Goal: Complete application form

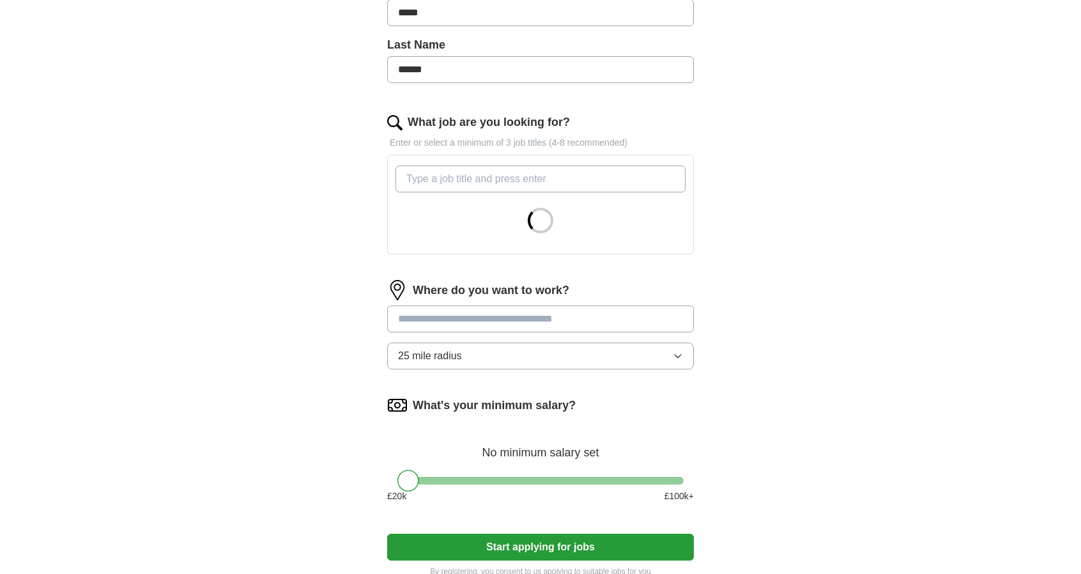
scroll to position [319, 0]
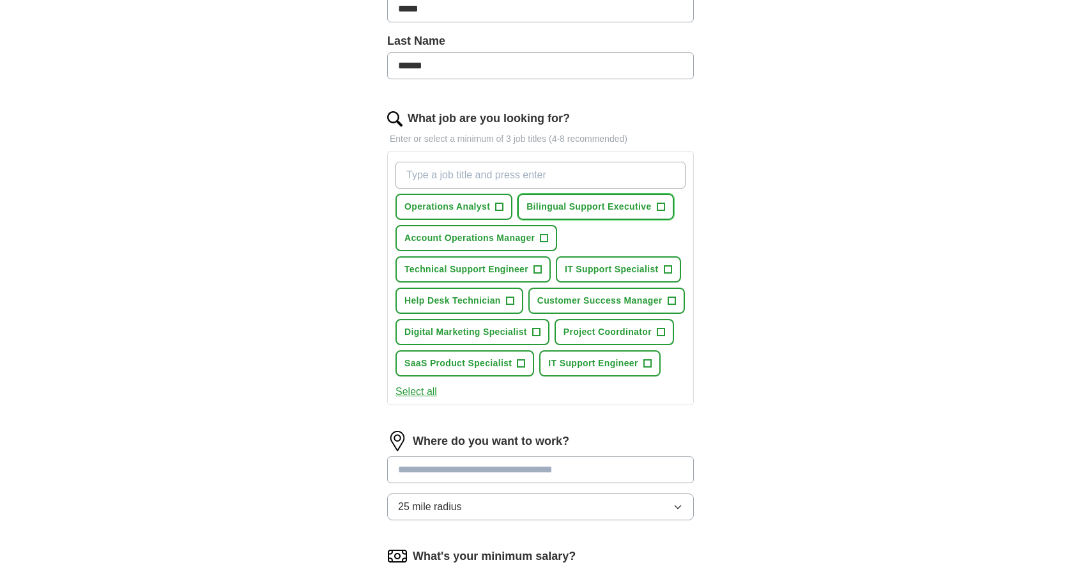
click at [604, 200] on span "Bilingual Support Executive" at bounding box center [588, 206] width 125 height 13
click at [475, 237] on span "Account Operations Manager" at bounding box center [469, 237] width 130 height 13
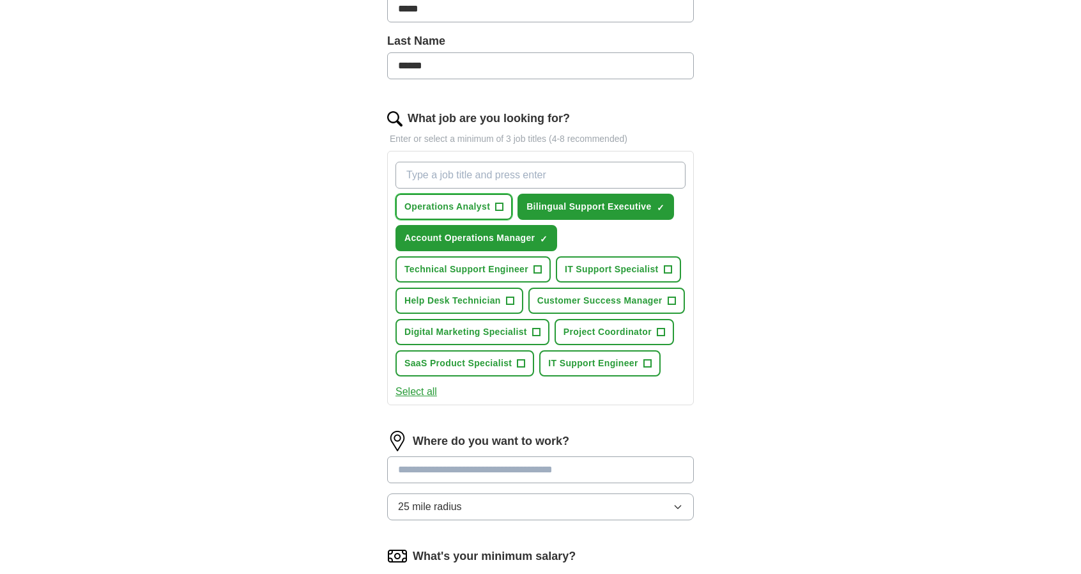
click at [445, 204] on span "Operations Analyst" at bounding box center [447, 206] width 86 height 13
click at [460, 263] on span "Technical Support Engineer" at bounding box center [466, 269] width 124 height 13
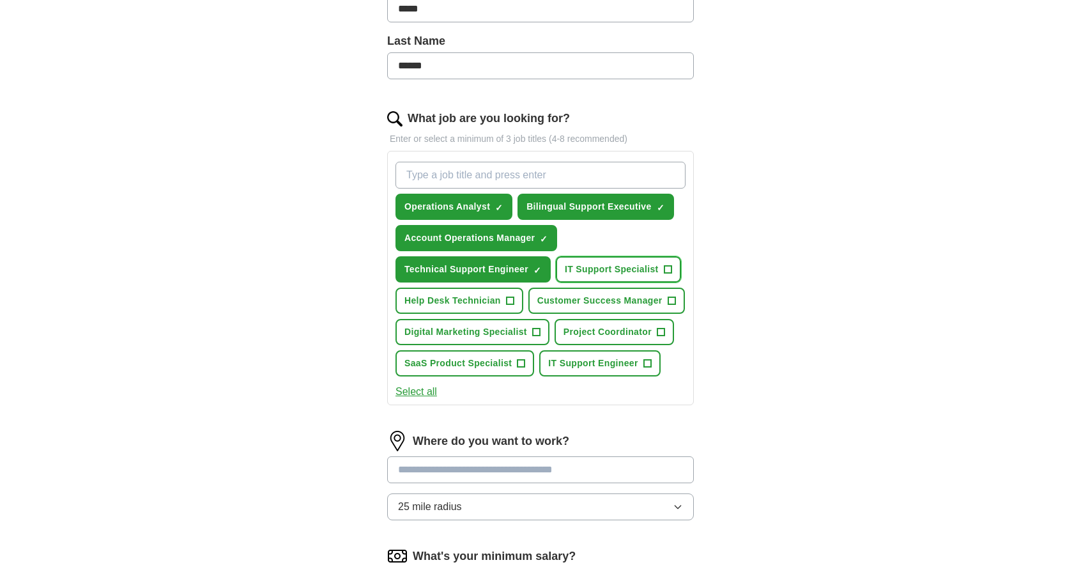
click at [602, 263] on span "IT Support Specialist" at bounding box center [612, 269] width 94 height 13
click at [466, 300] on span "Help Desk Technician" at bounding box center [452, 300] width 96 height 13
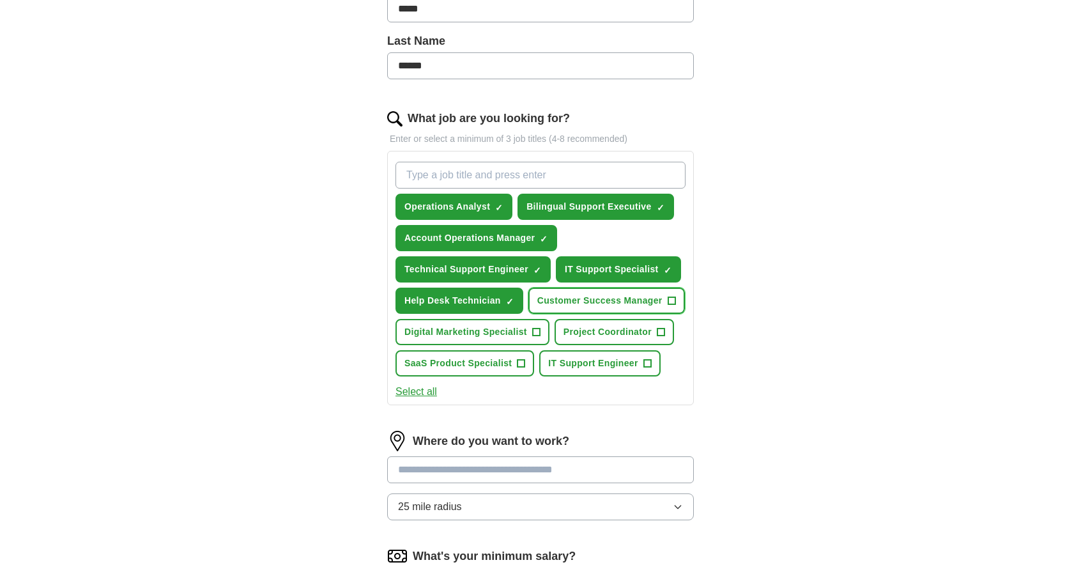
click at [585, 294] on span "Customer Success Manager" at bounding box center [599, 300] width 125 height 13
click at [607, 321] on button "Project Coordinator +" at bounding box center [613, 332] width 119 height 26
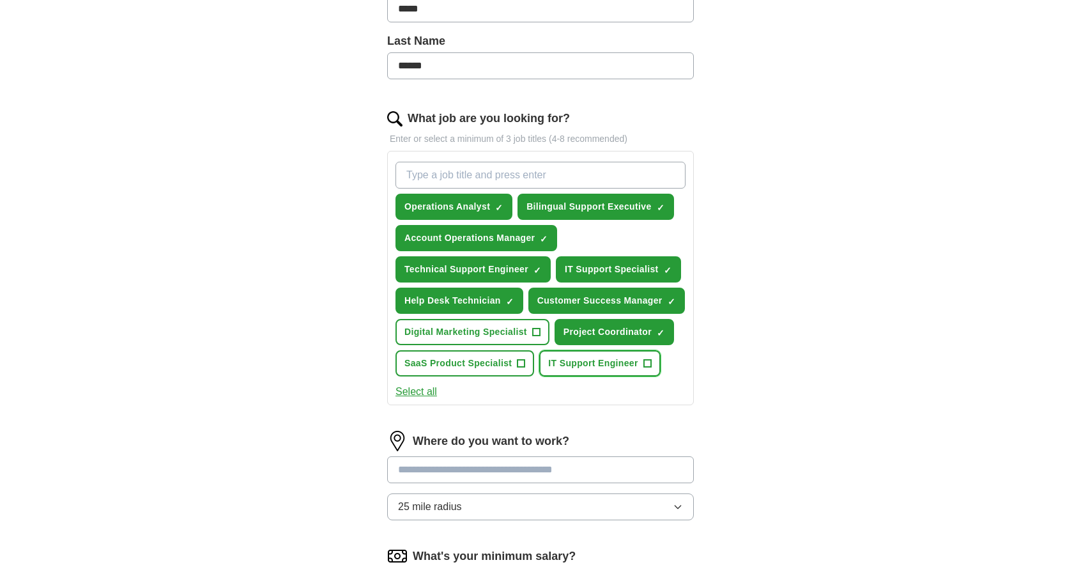
click at [591, 363] on span "IT Support Engineer" at bounding box center [592, 362] width 89 height 13
click at [468, 358] on span "SaaS Product Specialist" at bounding box center [457, 362] width 107 height 13
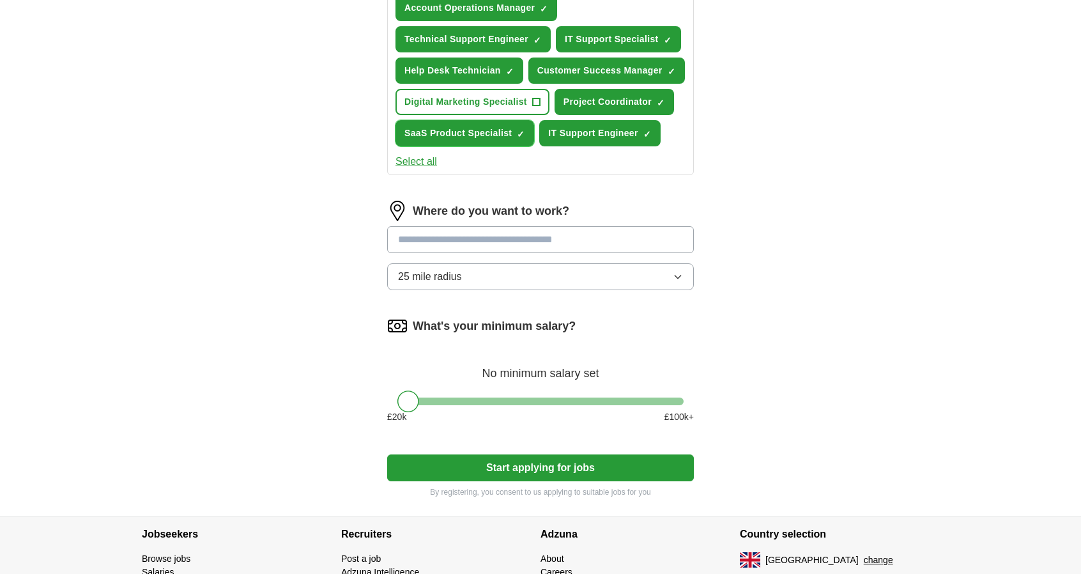
scroll to position [575, 0]
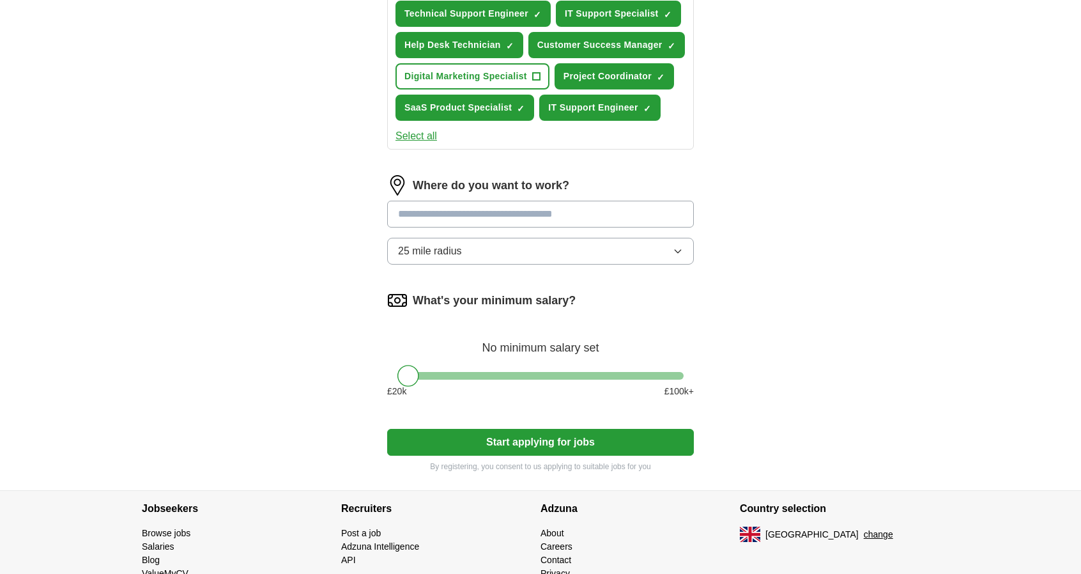
click at [489, 212] on input at bounding box center [540, 214] width 307 height 27
type input "******"
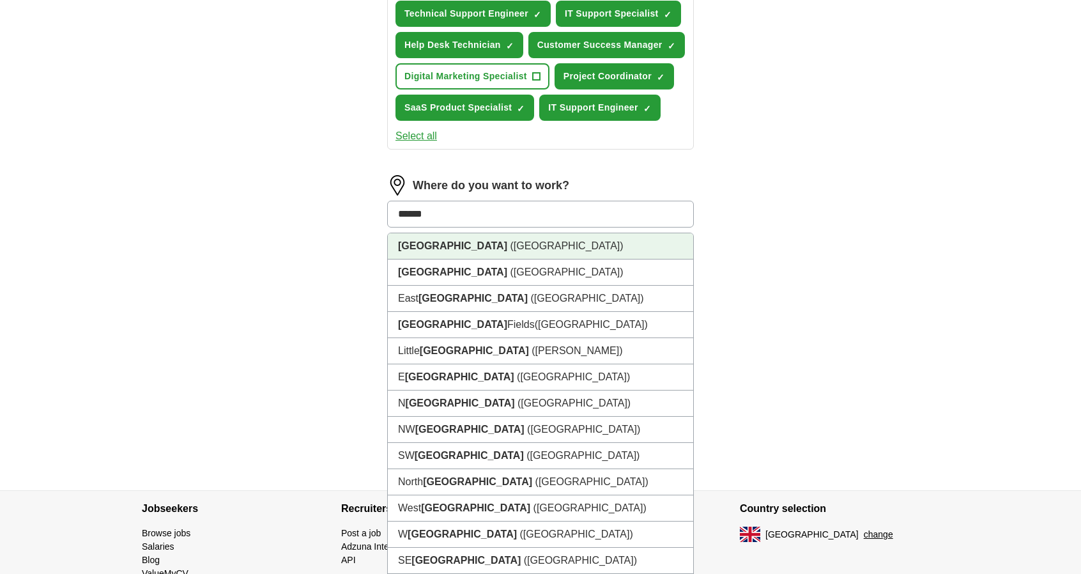
click at [461, 247] on li "[GEOGRAPHIC_DATA] ([GEOGRAPHIC_DATA])" at bounding box center [540, 246] width 305 height 26
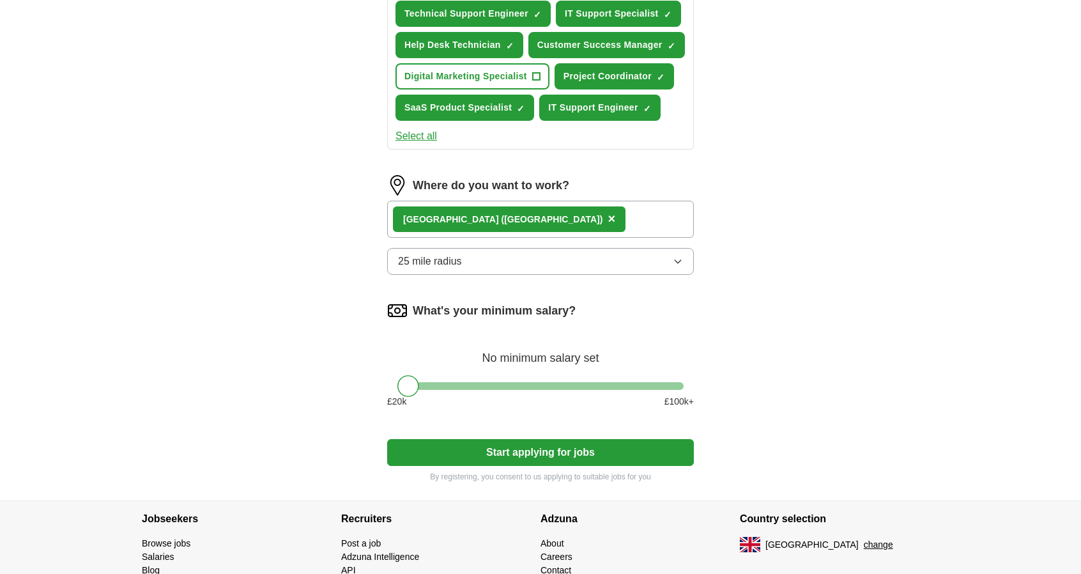
click at [489, 260] on button "25 mile radius" at bounding box center [540, 261] width 307 height 27
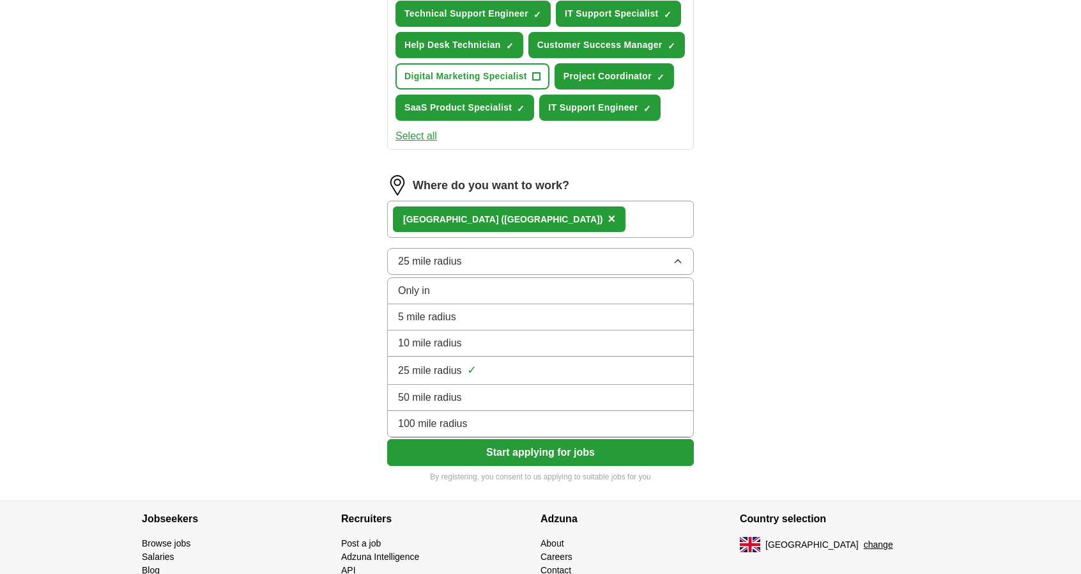
click at [436, 293] on div "Only in" at bounding box center [540, 290] width 285 height 15
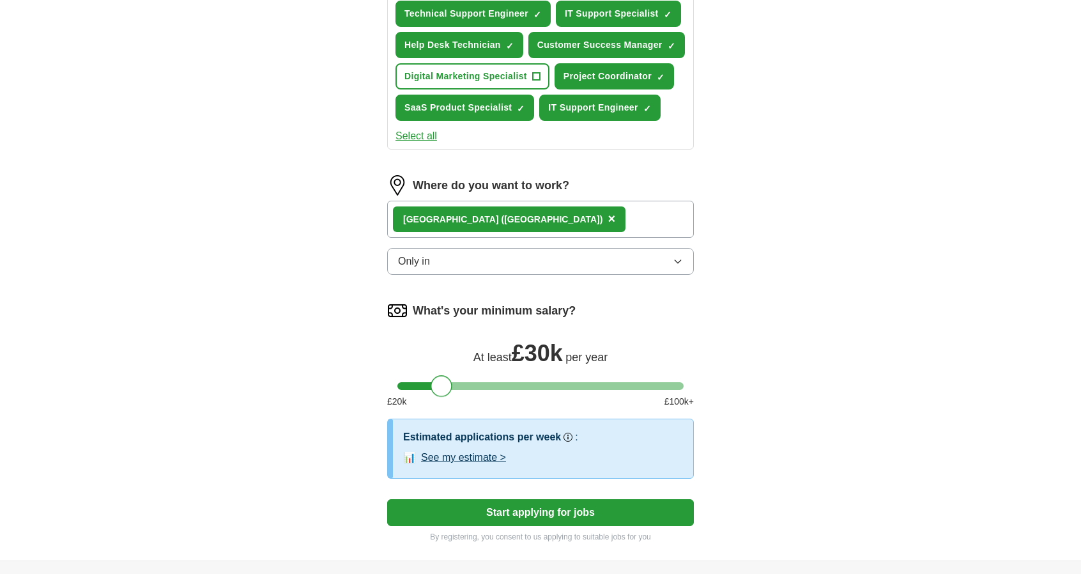
drag, startPoint x: 408, startPoint y: 385, endPoint x: 442, endPoint y: 383, distance: 34.6
click at [442, 383] on div at bounding box center [442, 386] width 22 height 22
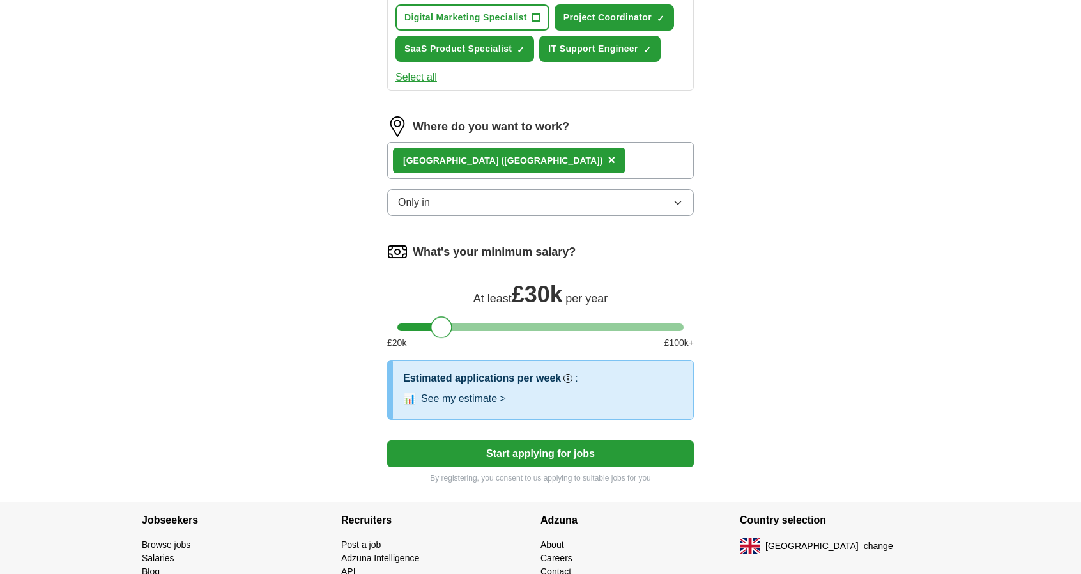
scroll to position [639, 0]
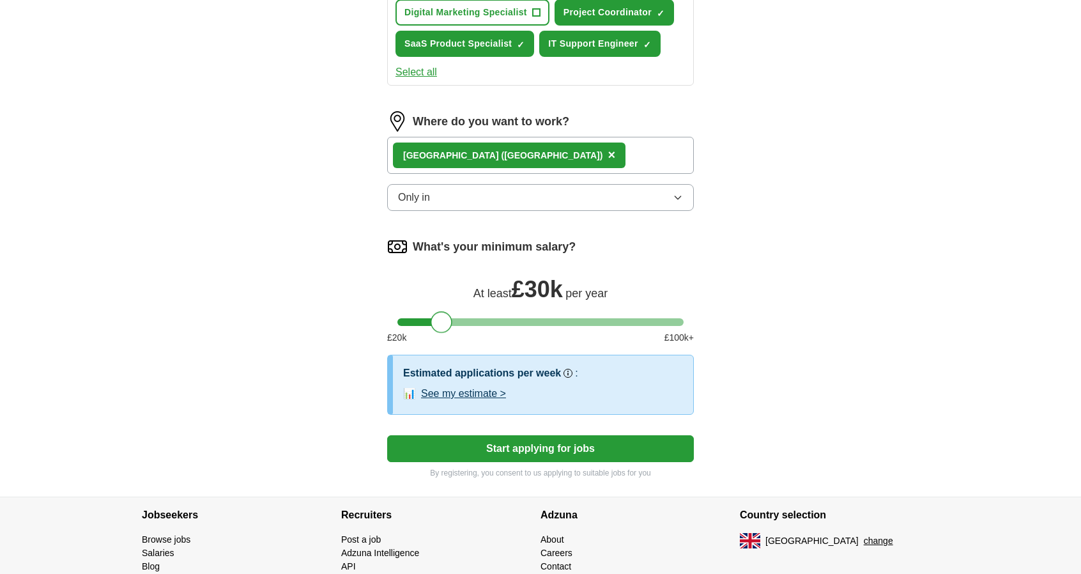
click at [561, 444] on button "Start applying for jobs" at bounding box center [540, 448] width 307 height 27
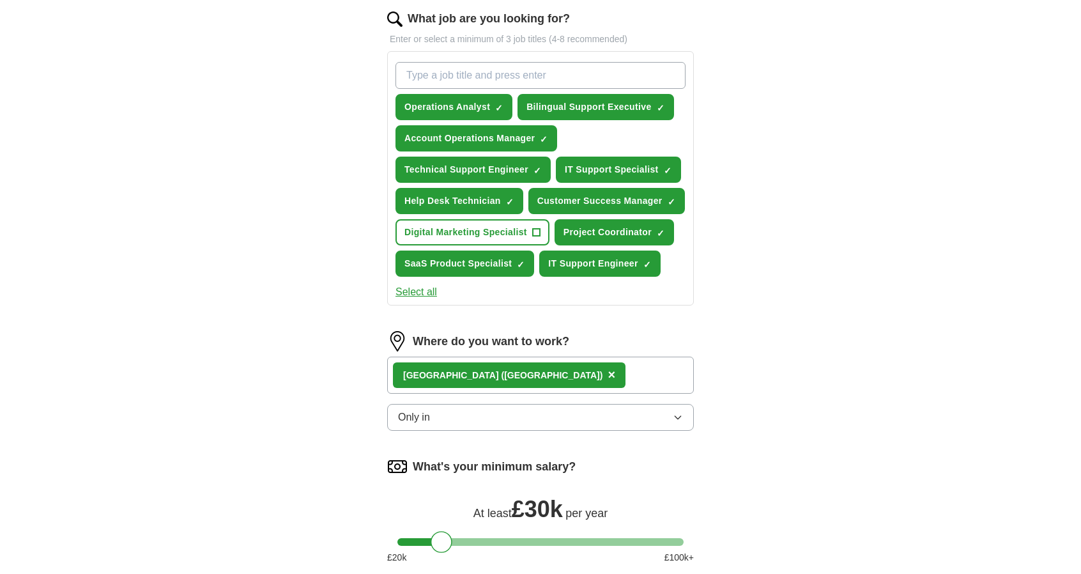
select select "**"
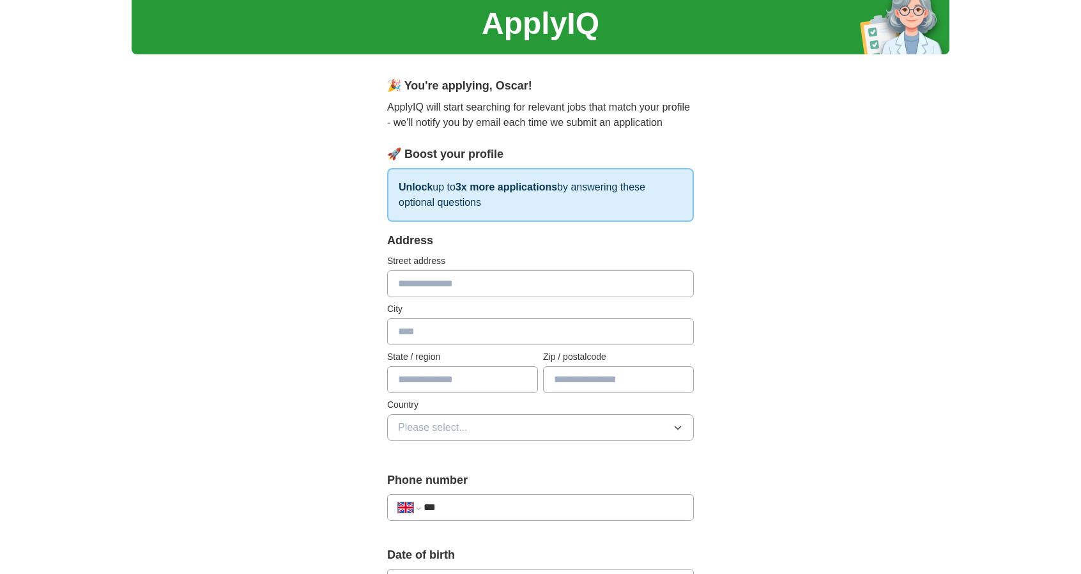
scroll to position [0, 0]
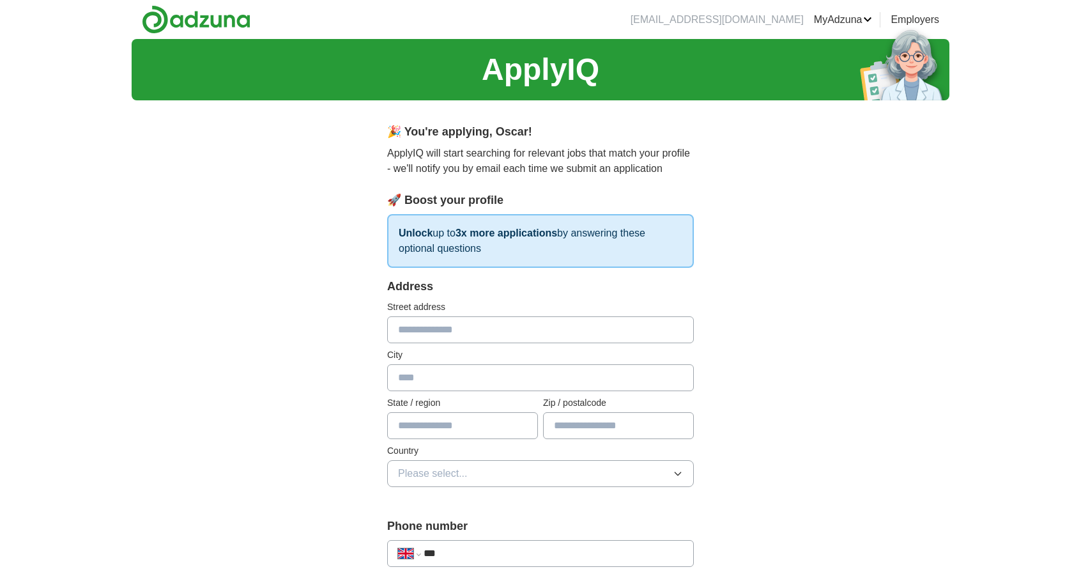
click at [486, 326] on input "text" at bounding box center [540, 329] width 307 height 27
type input "**********"
type input "******"
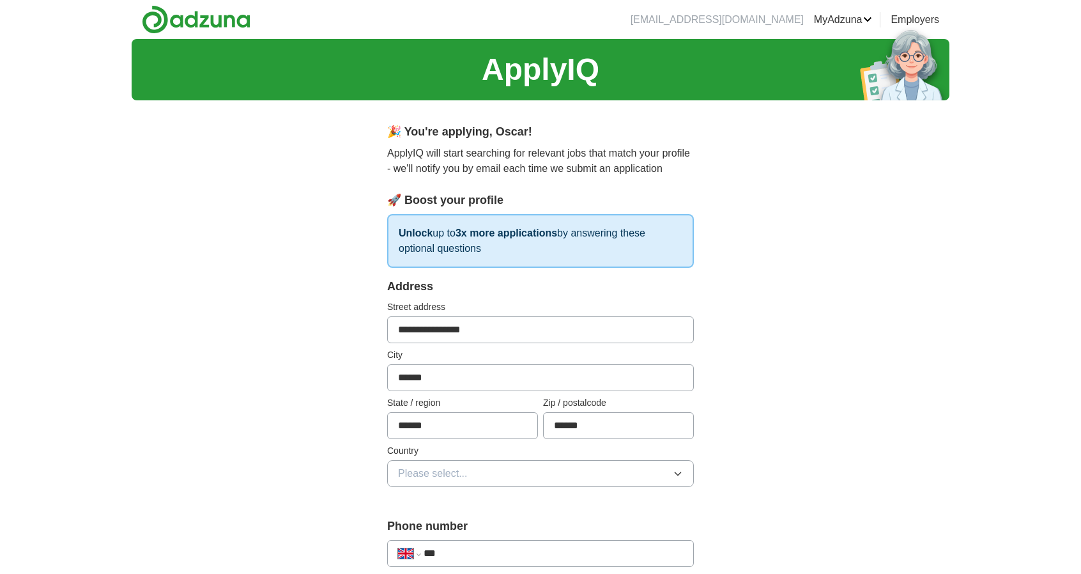
click at [633, 470] on button "Please select..." at bounding box center [540, 473] width 307 height 27
click at [466, 504] on span "[GEOGRAPHIC_DATA]" at bounding box center [451, 502] width 107 height 15
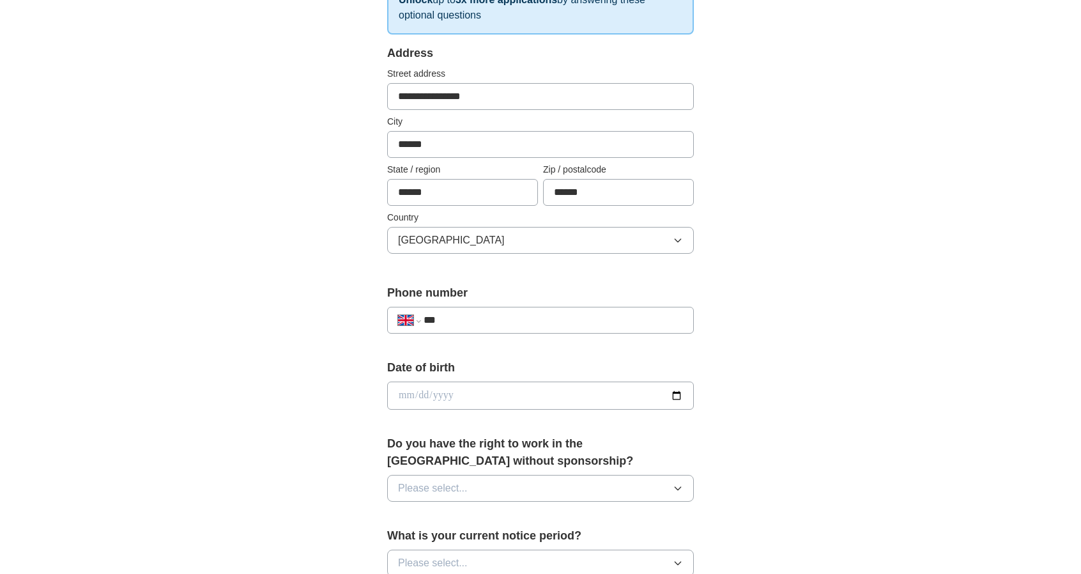
scroll to position [256, 0]
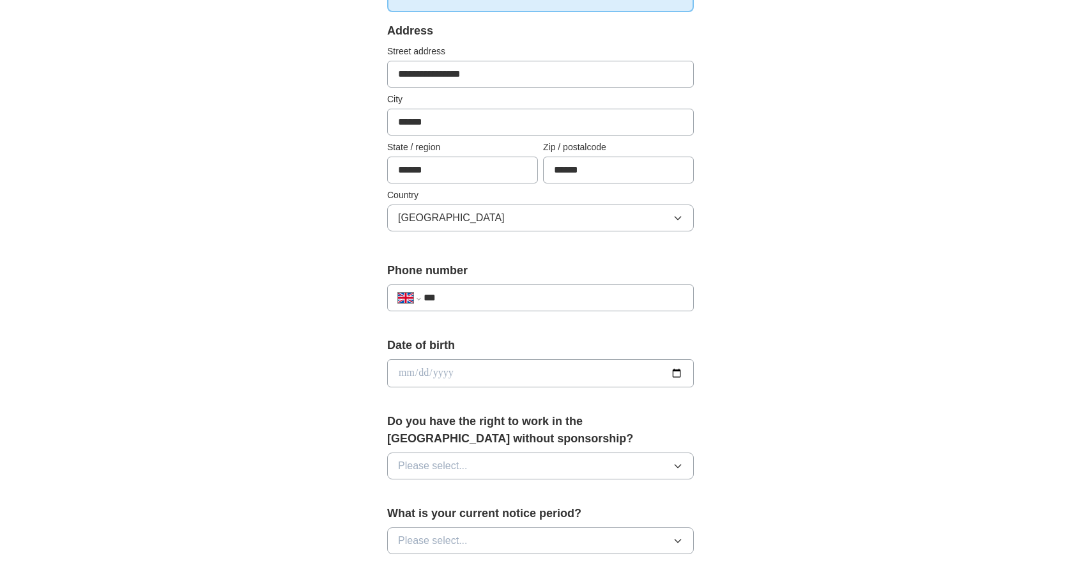
click at [512, 290] on input "***" at bounding box center [553, 297] width 259 height 15
type input "**********"
click at [673, 372] on input "date" at bounding box center [540, 373] width 307 height 28
type input "**********"
click at [512, 462] on button "Please select..." at bounding box center [540, 465] width 307 height 27
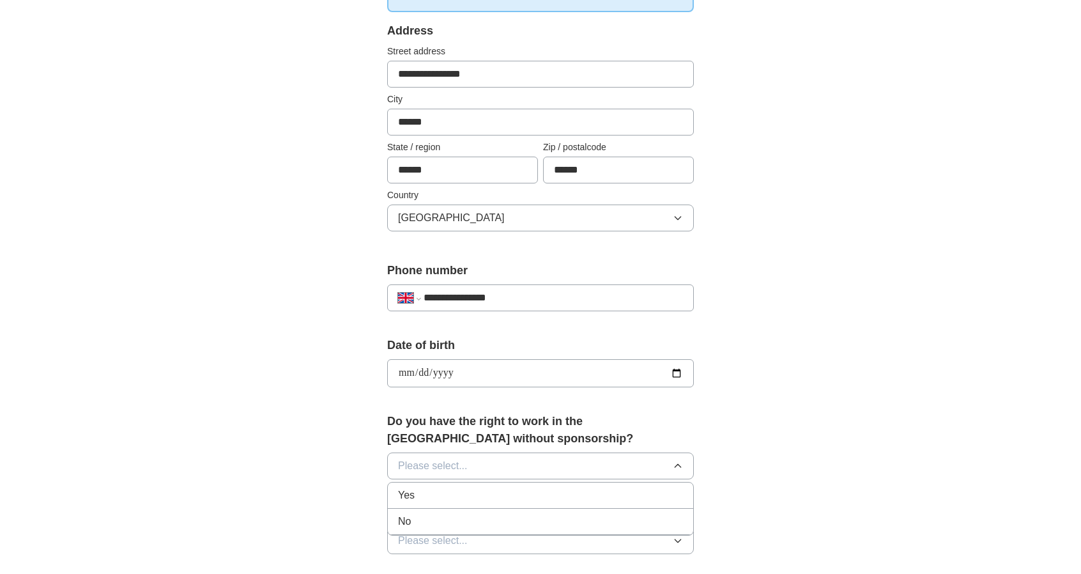
click at [423, 487] on div "Yes" at bounding box center [540, 494] width 285 height 15
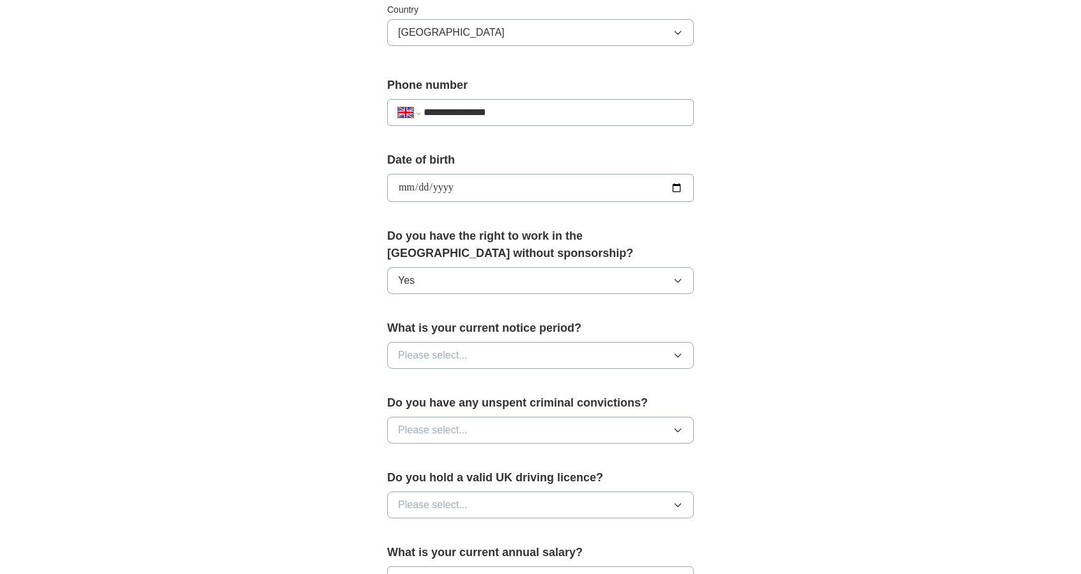
scroll to position [447, 0]
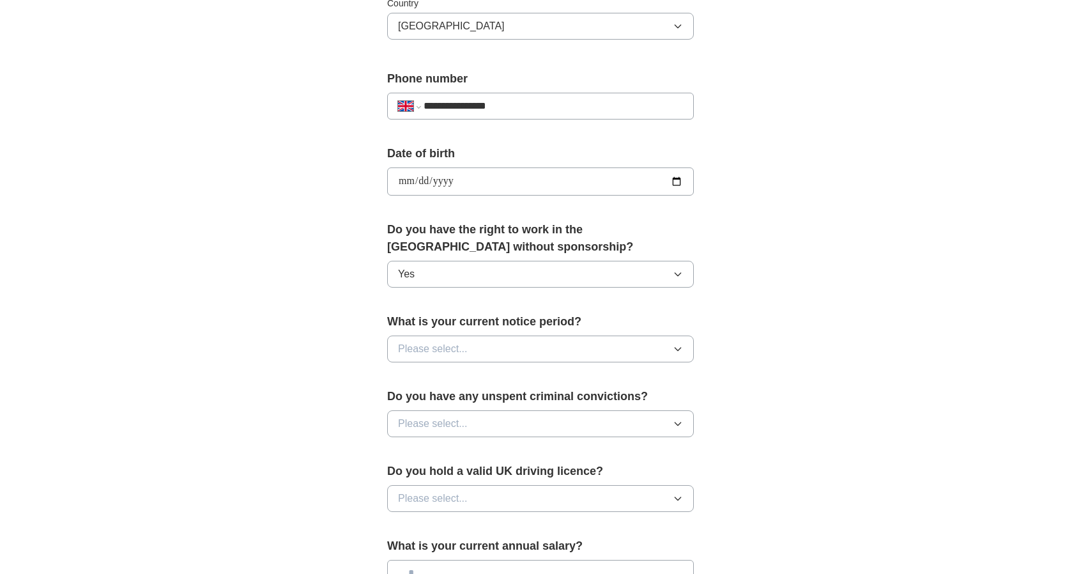
click at [496, 344] on button "Please select..." at bounding box center [540, 348] width 307 height 27
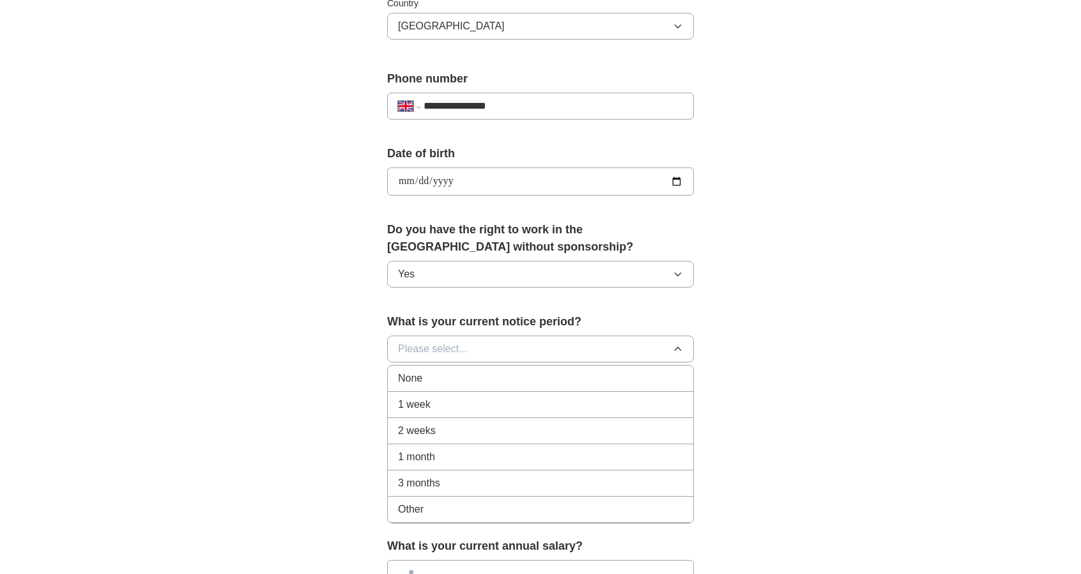
click at [435, 375] on div "None" at bounding box center [540, 377] width 285 height 15
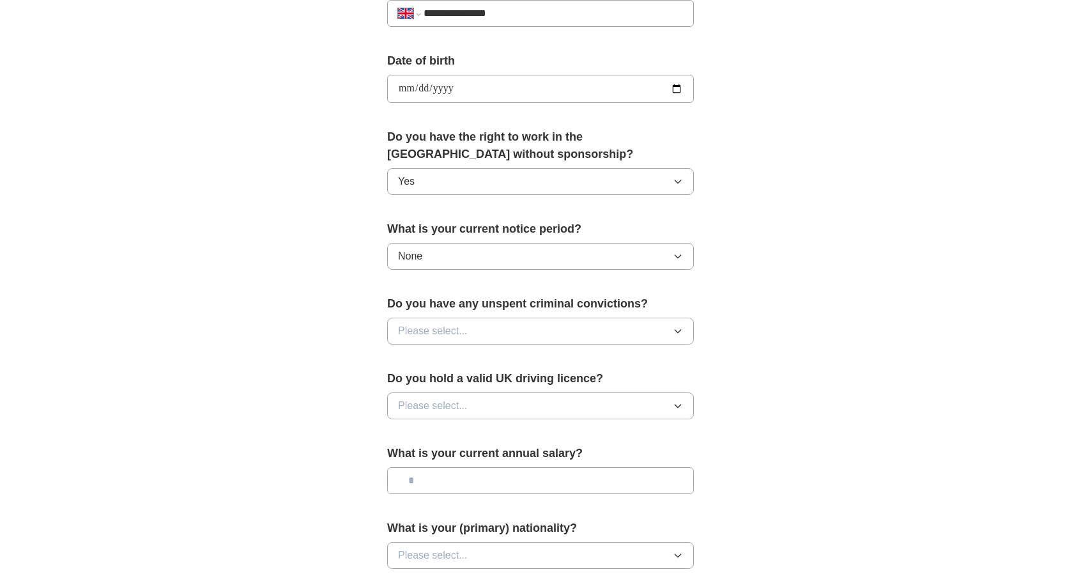
scroll to position [575, 0]
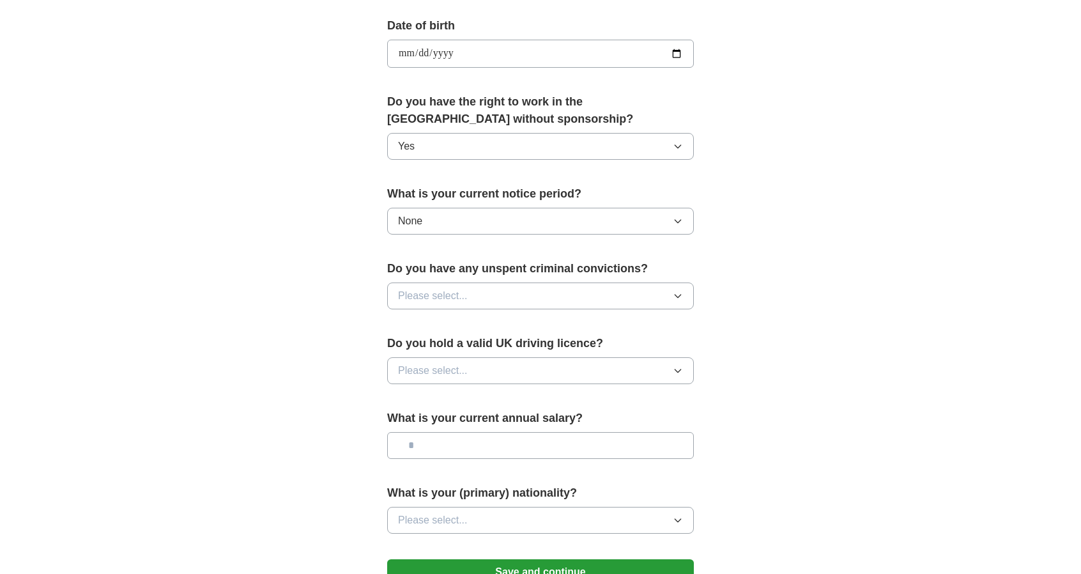
click at [481, 288] on button "Please select..." at bounding box center [540, 295] width 307 height 27
click at [409, 352] on span "No" at bounding box center [404, 351] width 13 height 15
click at [475, 368] on button "Please select..." at bounding box center [540, 370] width 307 height 27
click at [402, 418] on span "No" at bounding box center [404, 425] width 13 height 15
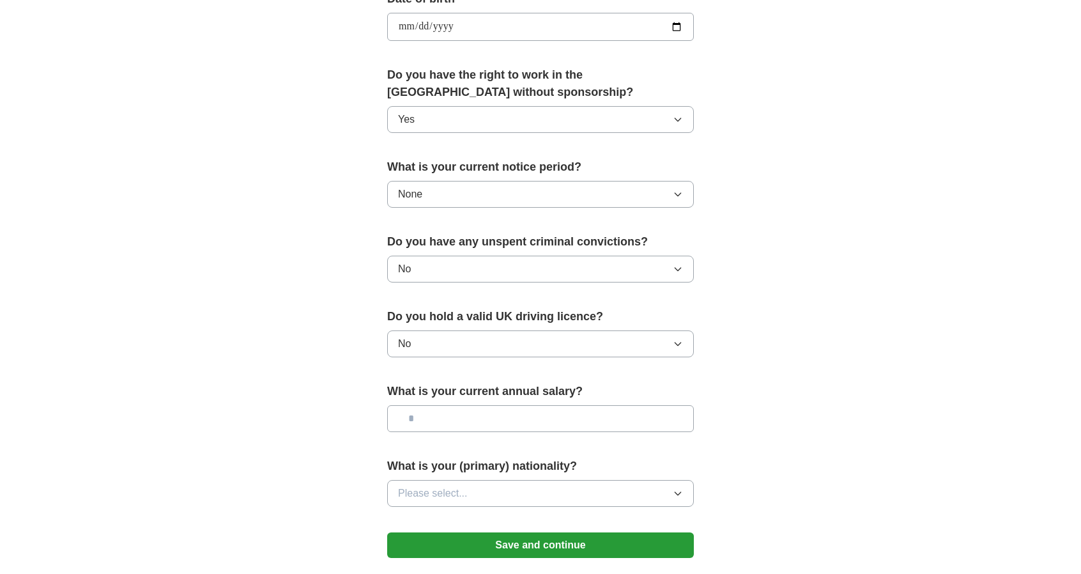
scroll to position [703, 0]
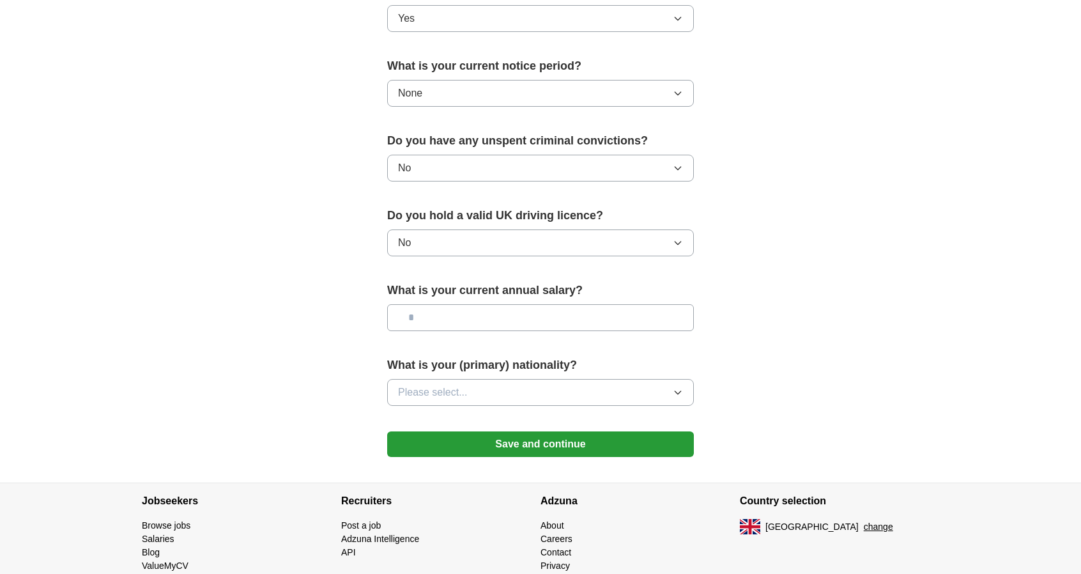
click at [473, 312] on input "text" at bounding box center [540, 317] width 307 height 27
type input "*******"
click at [475, 386] on button "Please select..." at bounding box center [540, 392] width 307 height 27
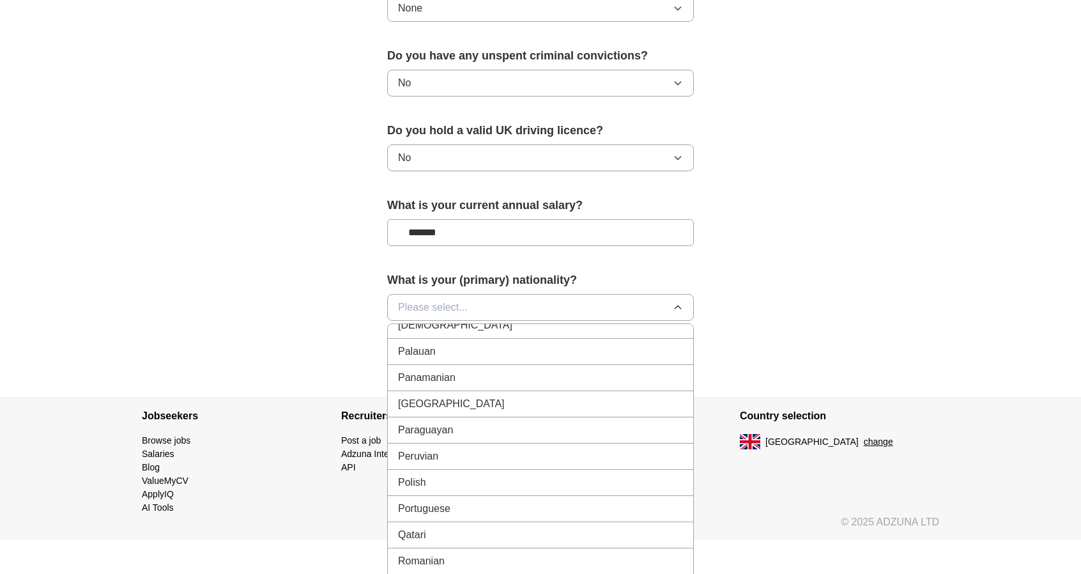
scroll to position [3577, 0]
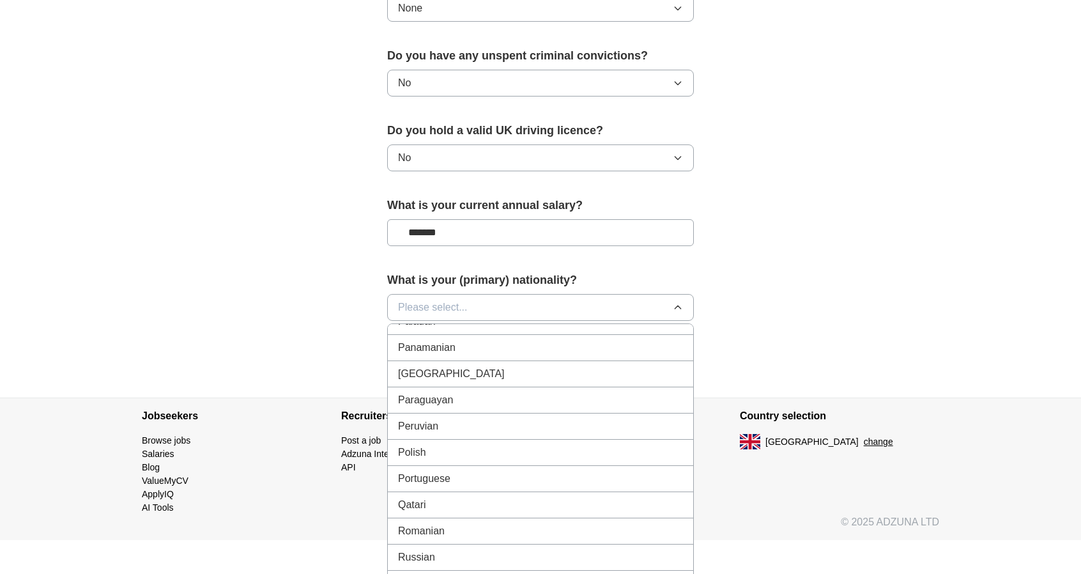
click at [451, 471] on div "Portuguese" at bounding box center [540, 478] width 285 height 15
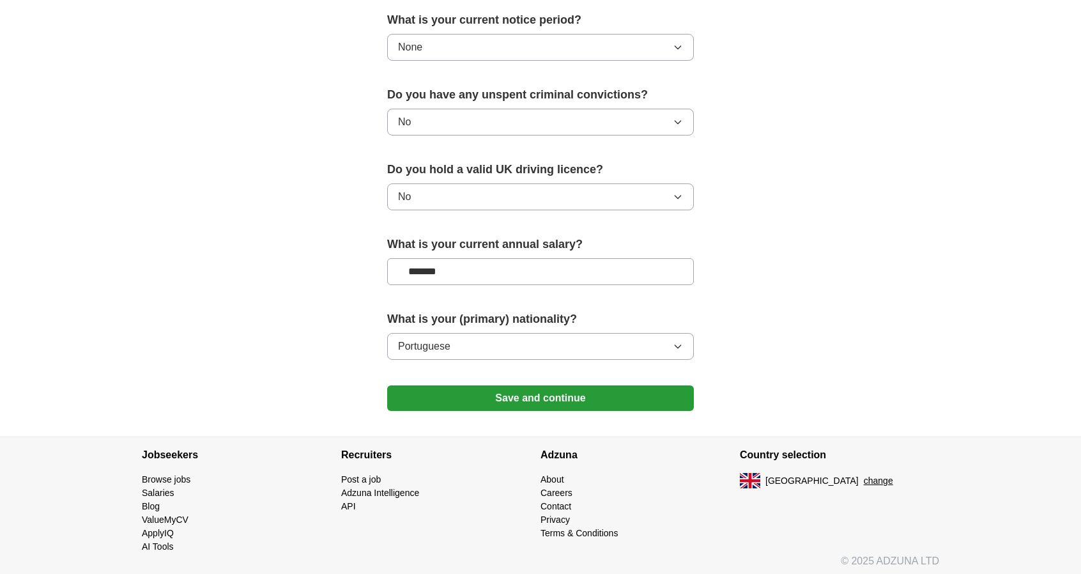
click at [548, 392] on button "Save and continue" at bounding box center [540, 398] width 307 height 26
